Goal: Navigation & Orientation: Find specific page/section

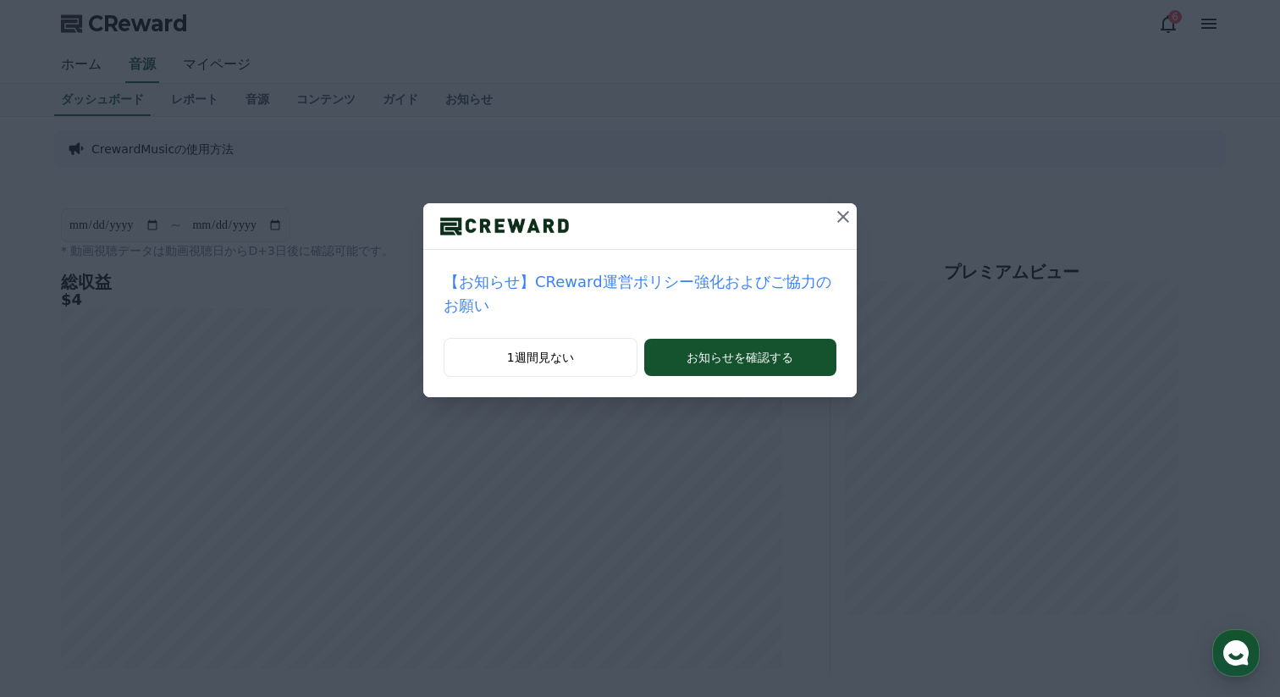
click at [845, 215] on icon at bounding box center [843, 217] width 20 height 20
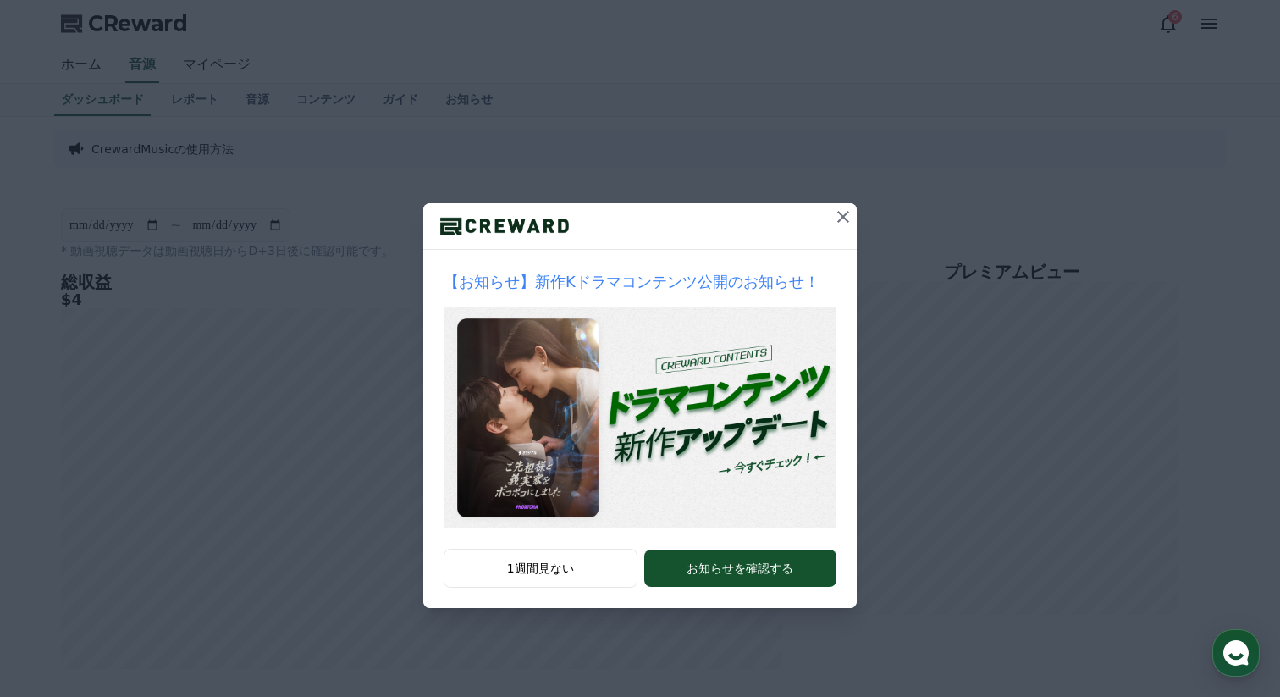
click at [841, 217] on icon at bounding box center [843, 217] width 20 height 20
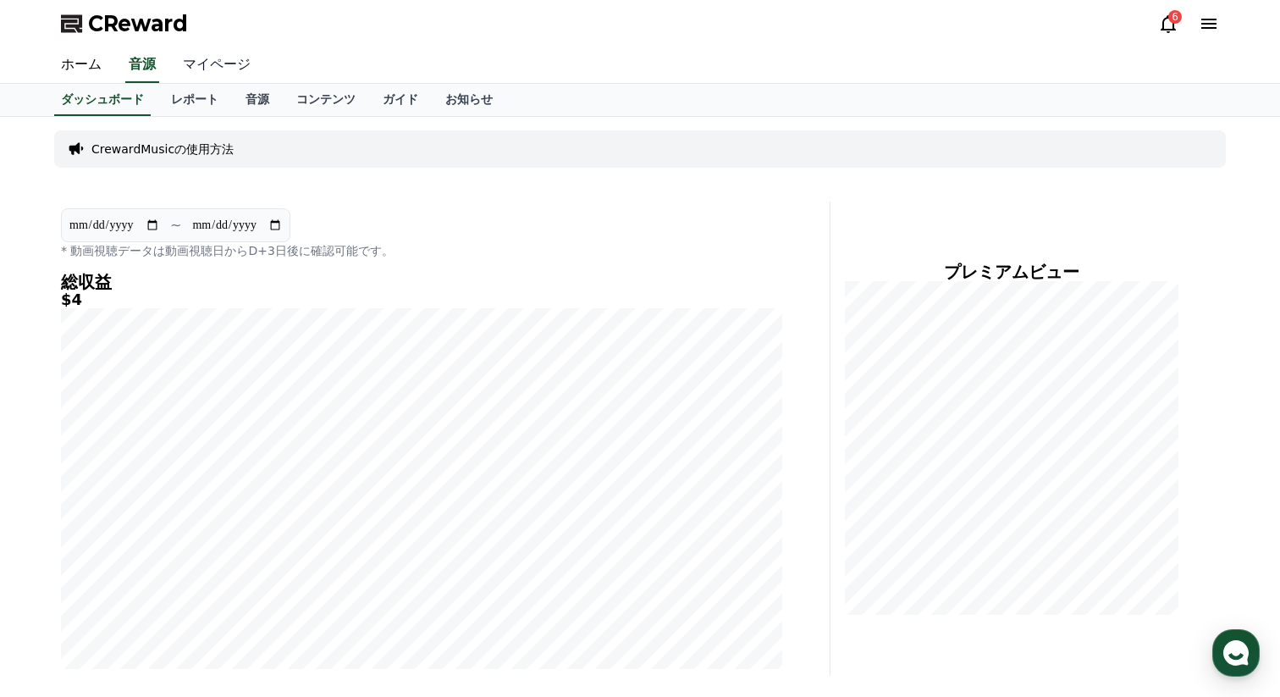
click at [221, 53] on link "マイページ" at bounding box center [216, 65] width 95 height 36
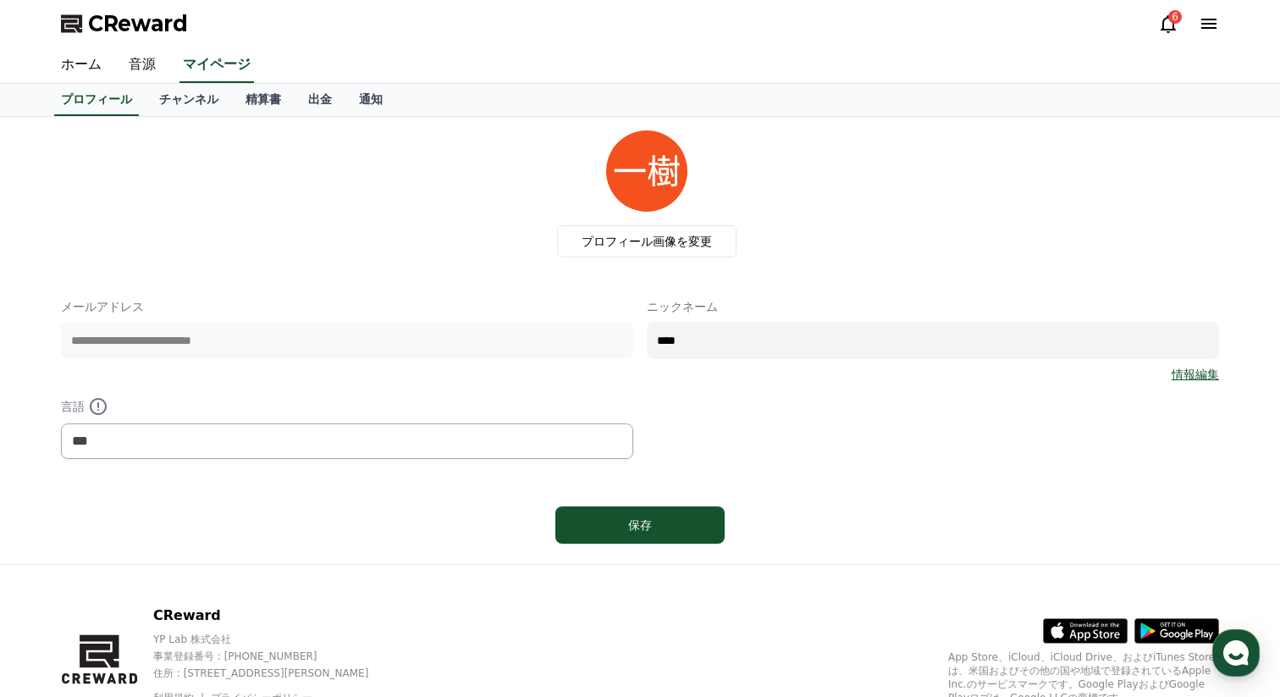
click at [143, 72] on link "音源" at bounding box center [142, 65] width 54 height 36
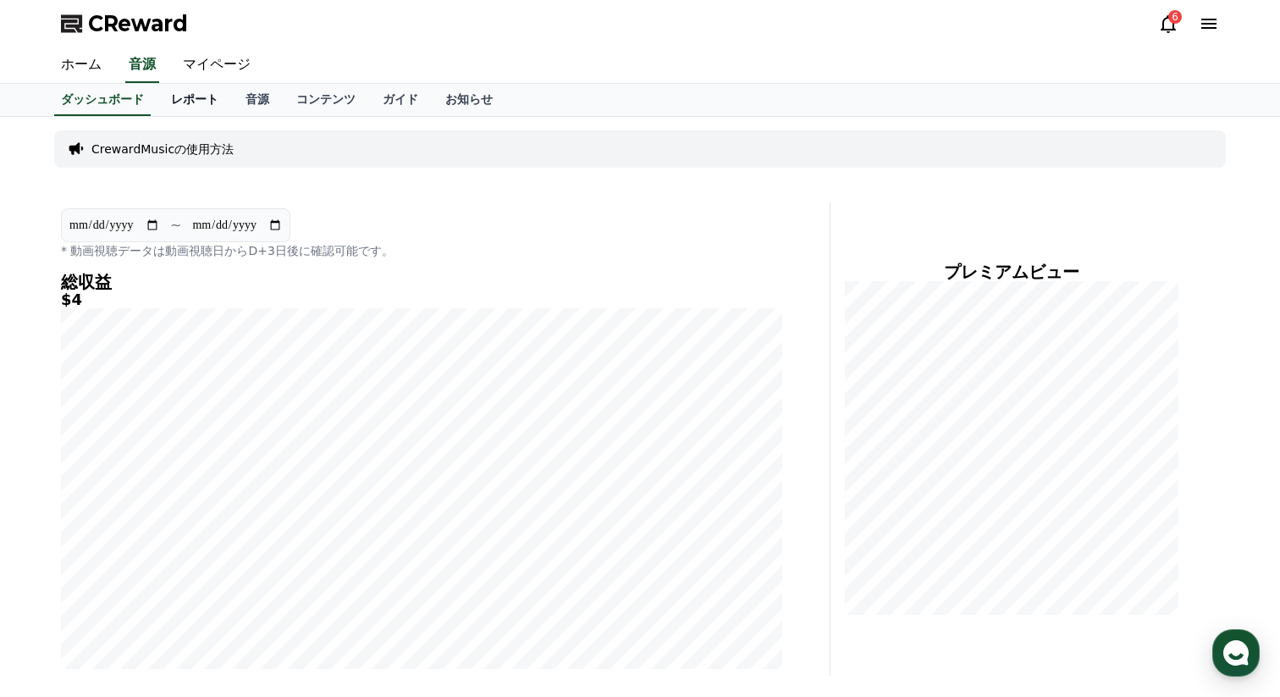
click at [192, 98] on link "レポート" at bounding box center [194, 100] width 75 height 32
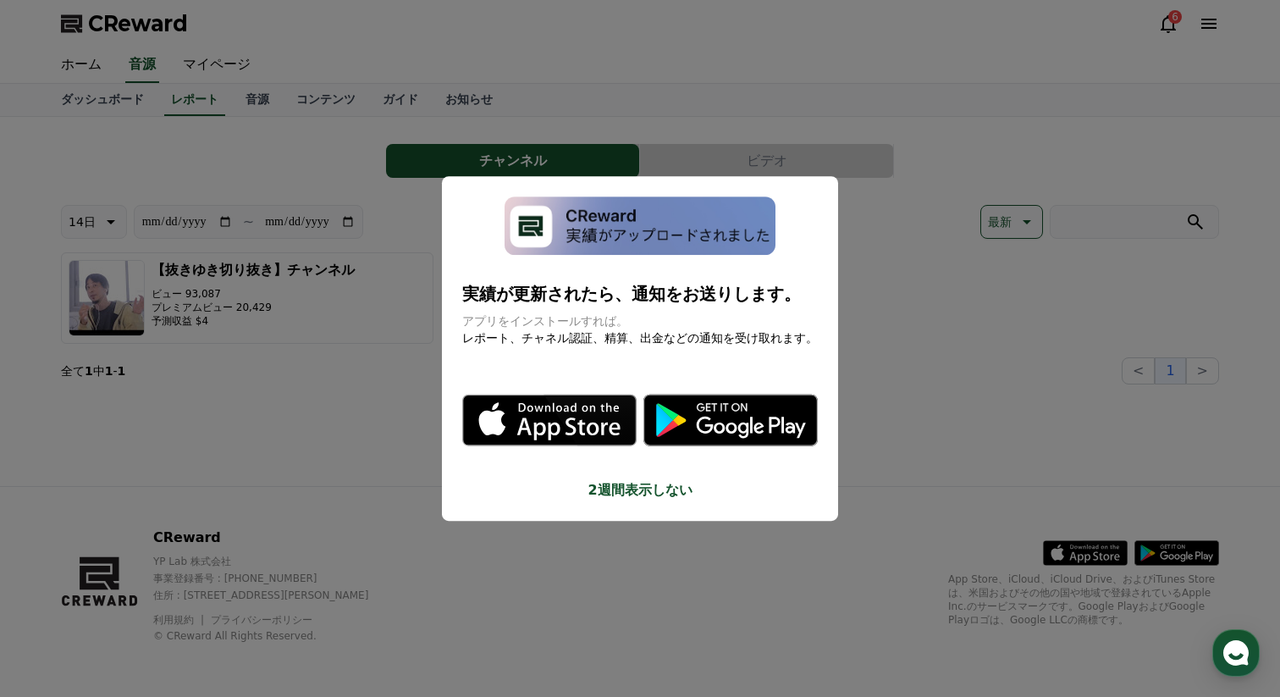
click at [920, 222] on button "close modal" at bounding box center [640, 348] width 1280 height 697
